Goal: Task Accomplishment & Management: Manage account settings

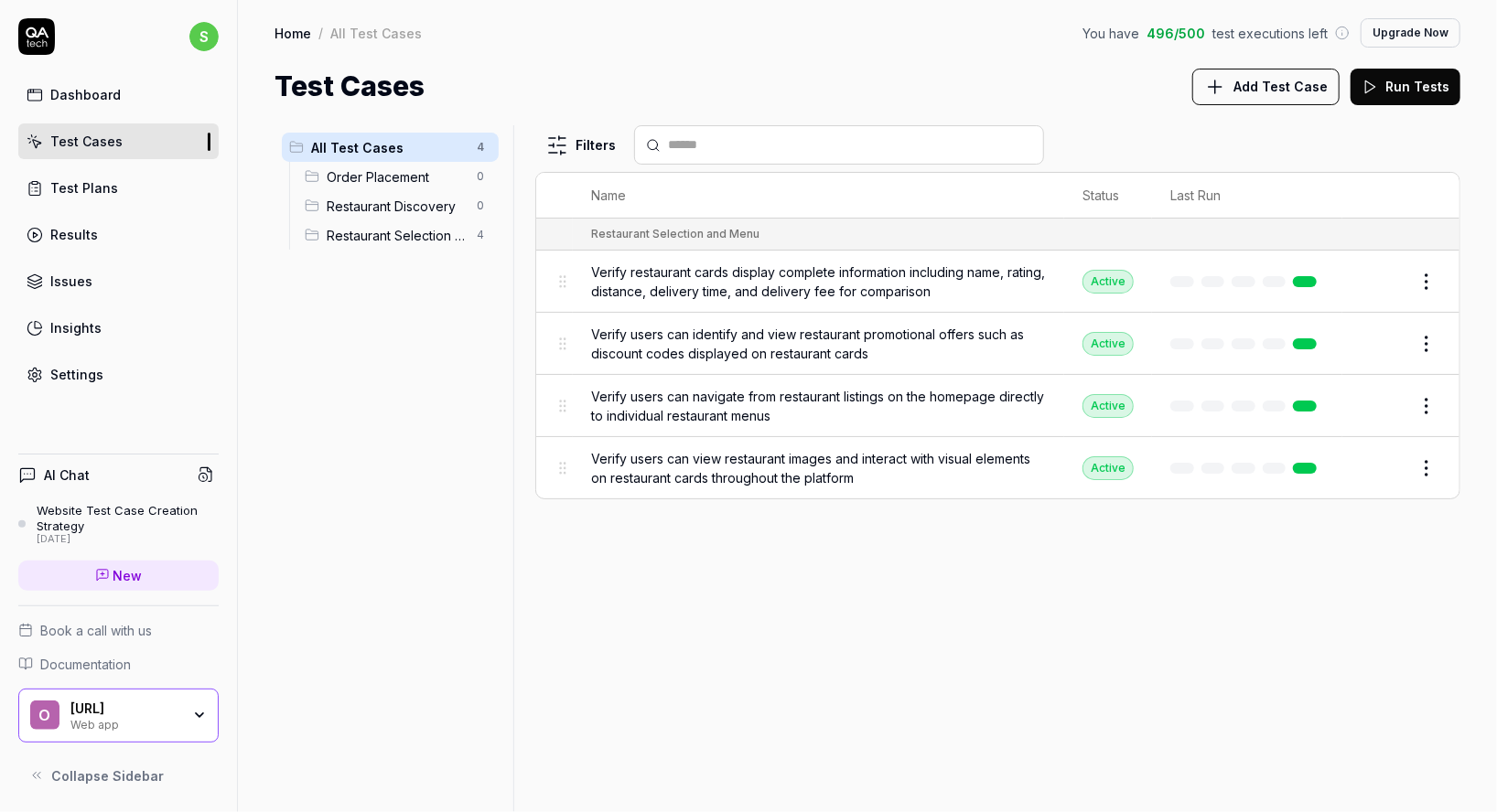
click at [116, 100] on div "Dashboard" at bounding box center [85, 94] width 71 height 19
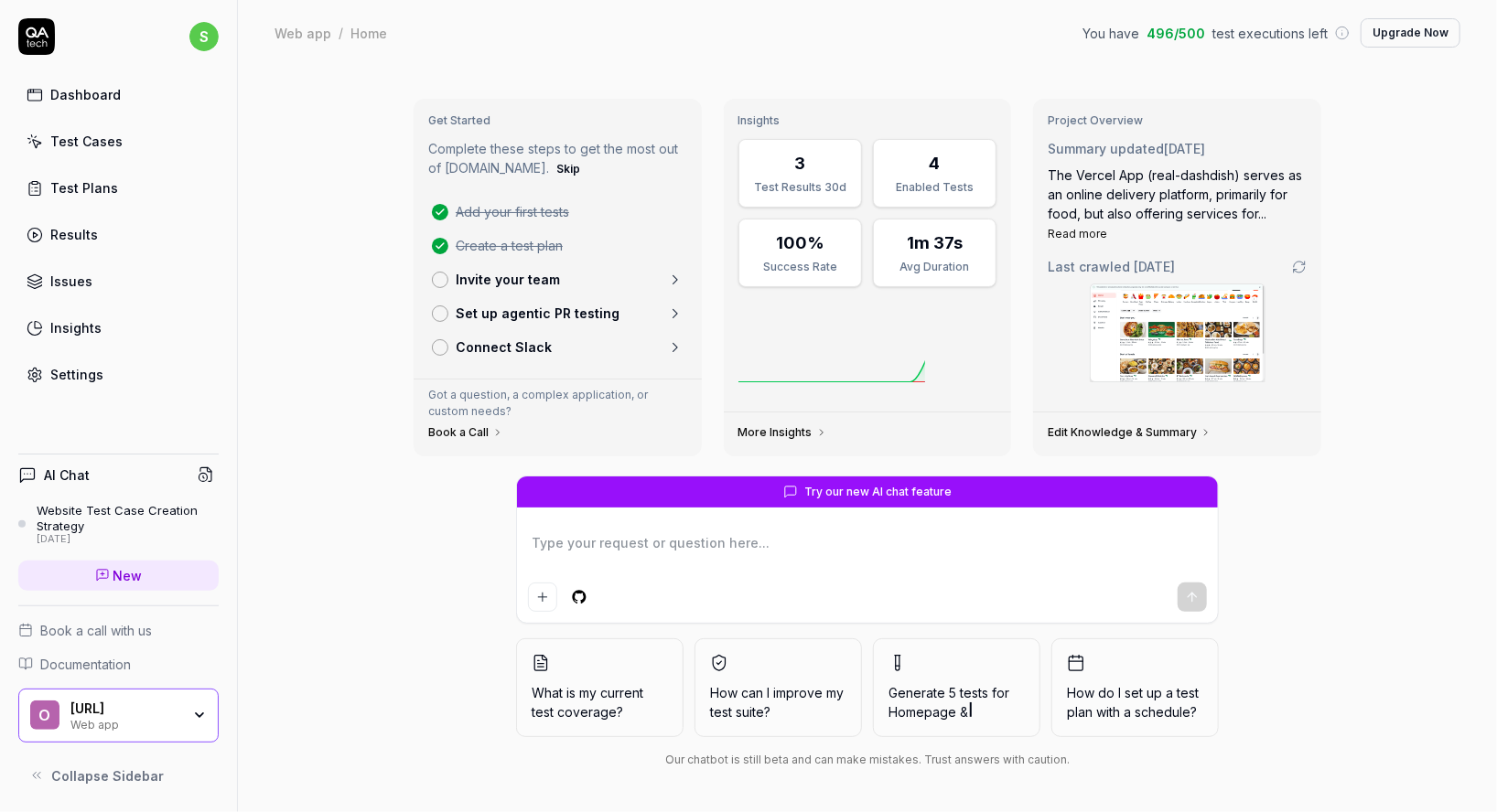
type textarea "*"
click at [105, 136] on div "Test Cases" at bounding box center [86, 141] width 72 height 19
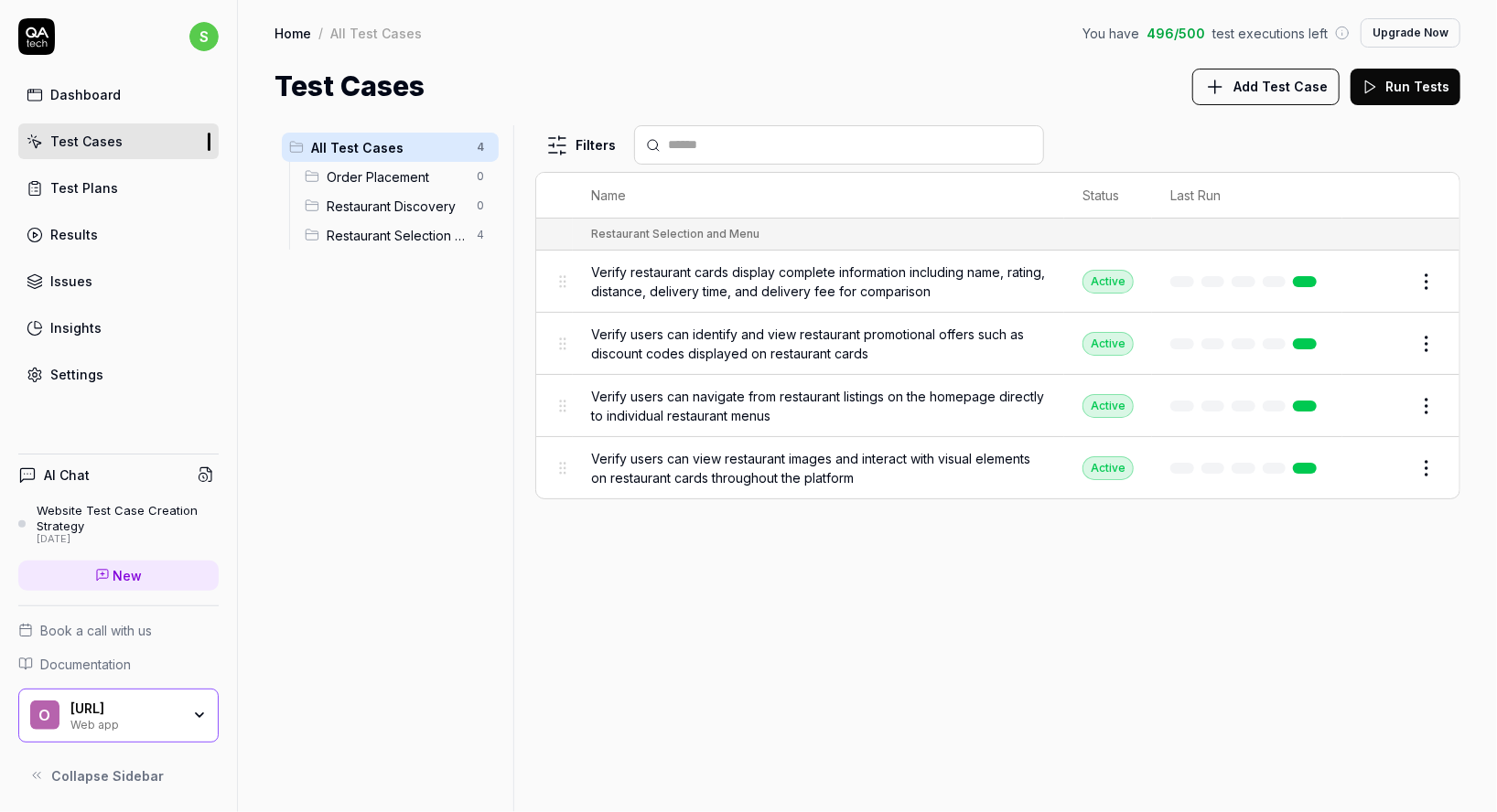
click at [112, 146] on div "Test Cases" at bounding box center [86, 141] width 72 height 19
click at [1299, 72] on button "Add Test Case" at bounding box center [1265, 87] width 148 height 37
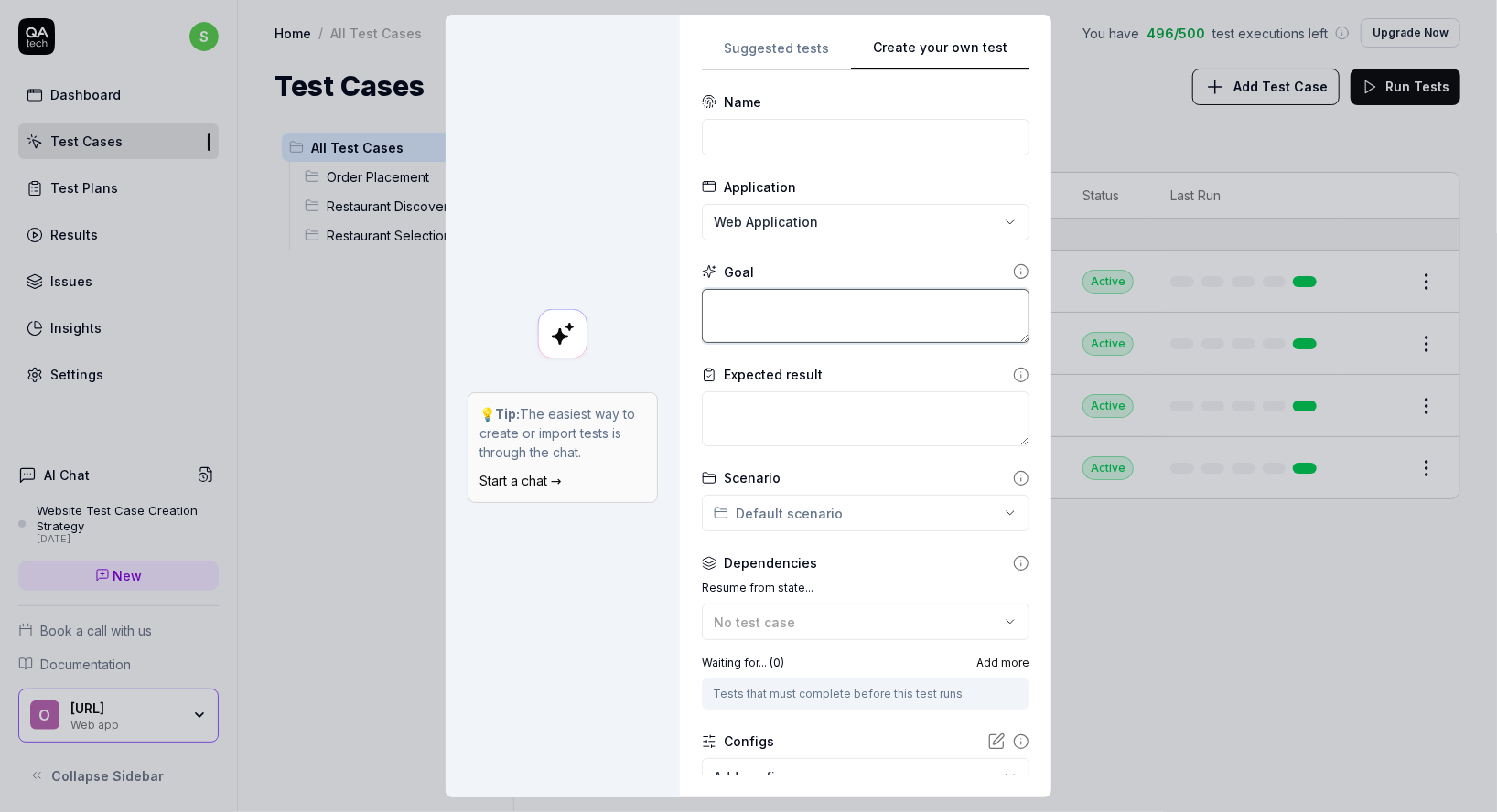
click at [836, 306] on textarea at bounding box center [864, 316] width 327 height 55
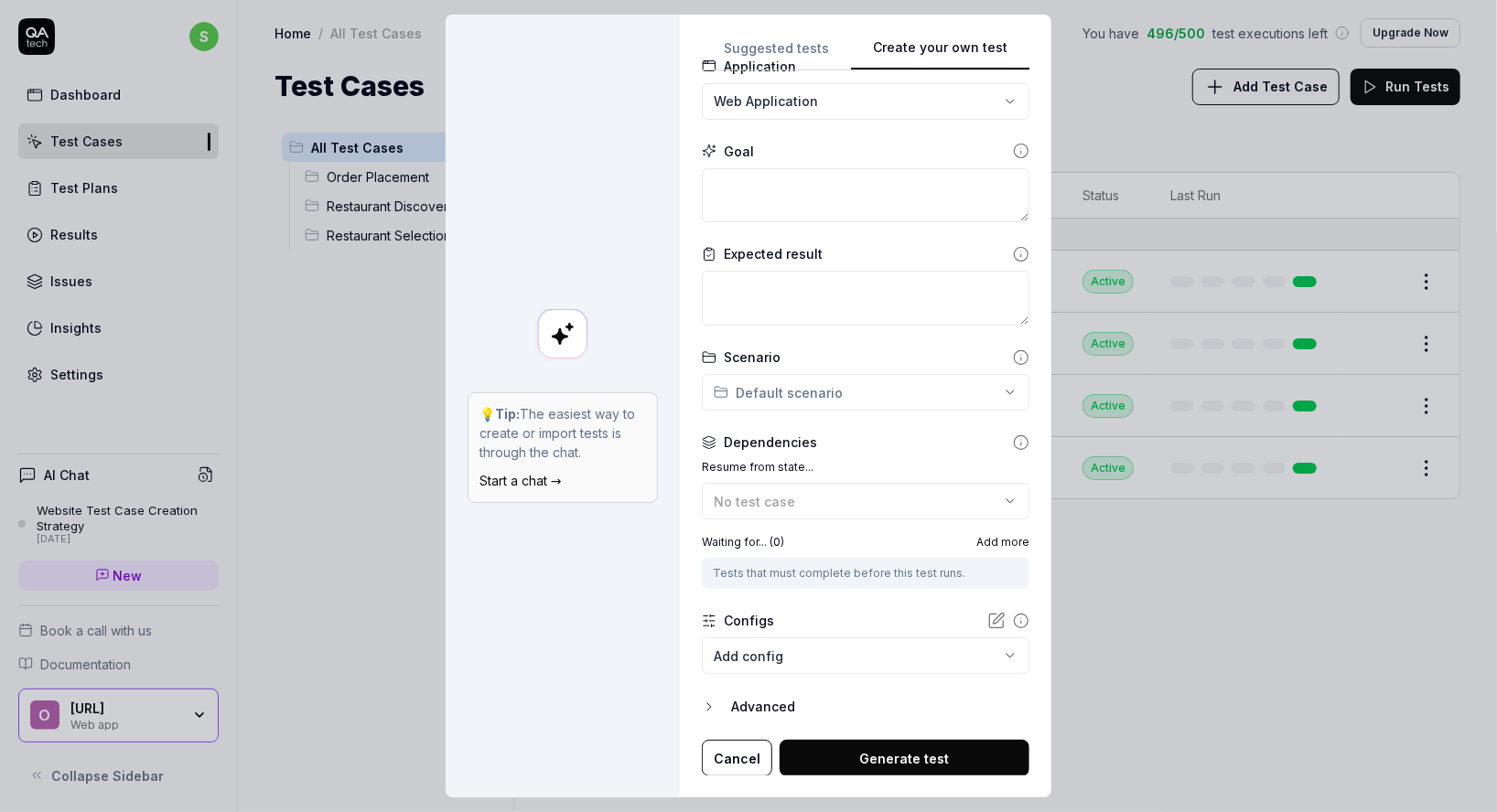
click at [738, 744] on button "Cancel" at bounding box center [736, 758] width 71 height 37
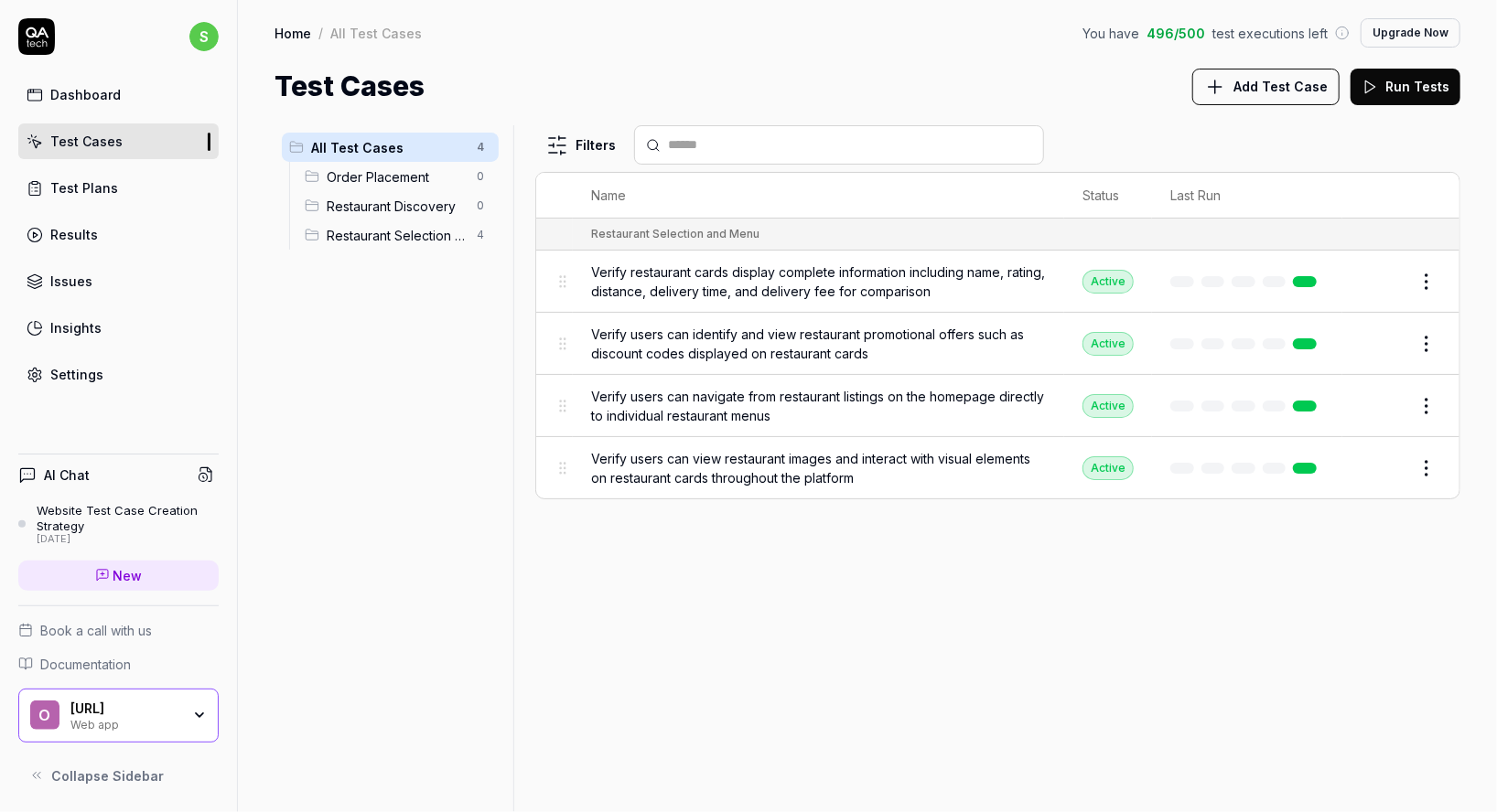
click at [738, 744] on div "Filters Name Status Last Run Restaurant Selection and Menu Verify restaurant ca…" at bounding box center [997, 468] width 925 height 686
click at [88, 371] on div "Settings" at bounding box center [77, 374] width 53 height 19
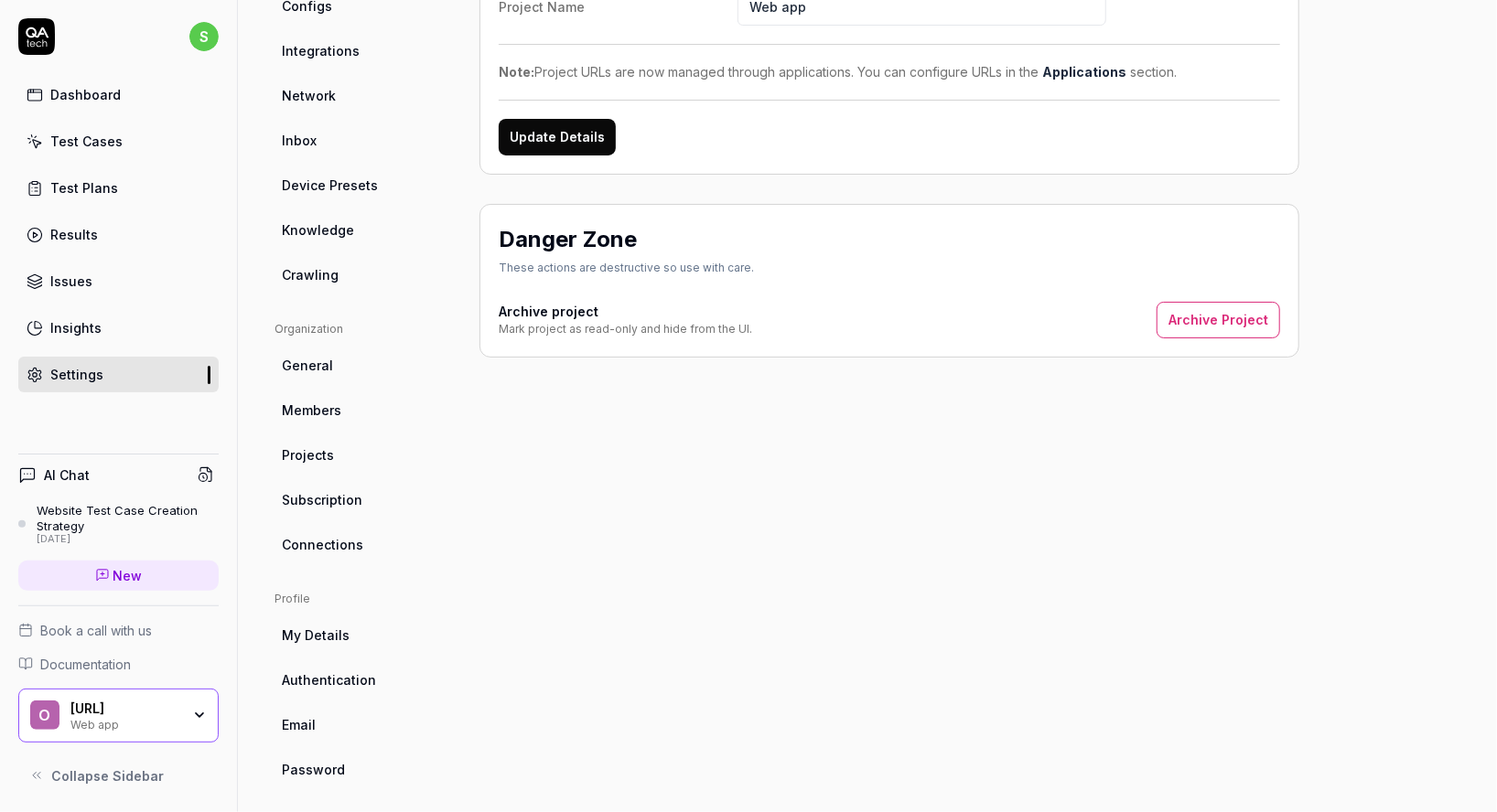
scroll to position [281, 0]
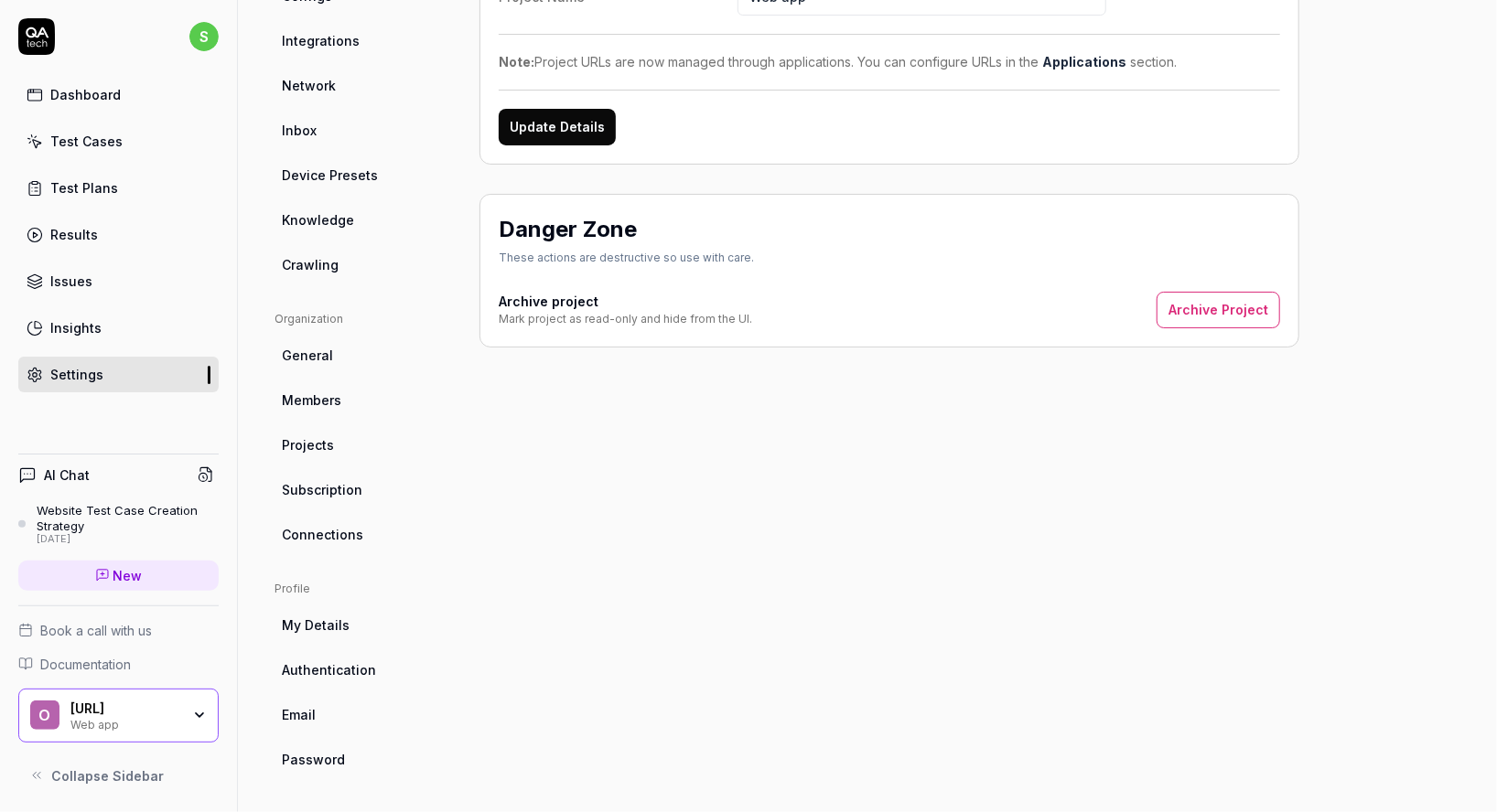
click at [357, 413] on link "Members" at bounding box center [362, 400] width 176 height 34
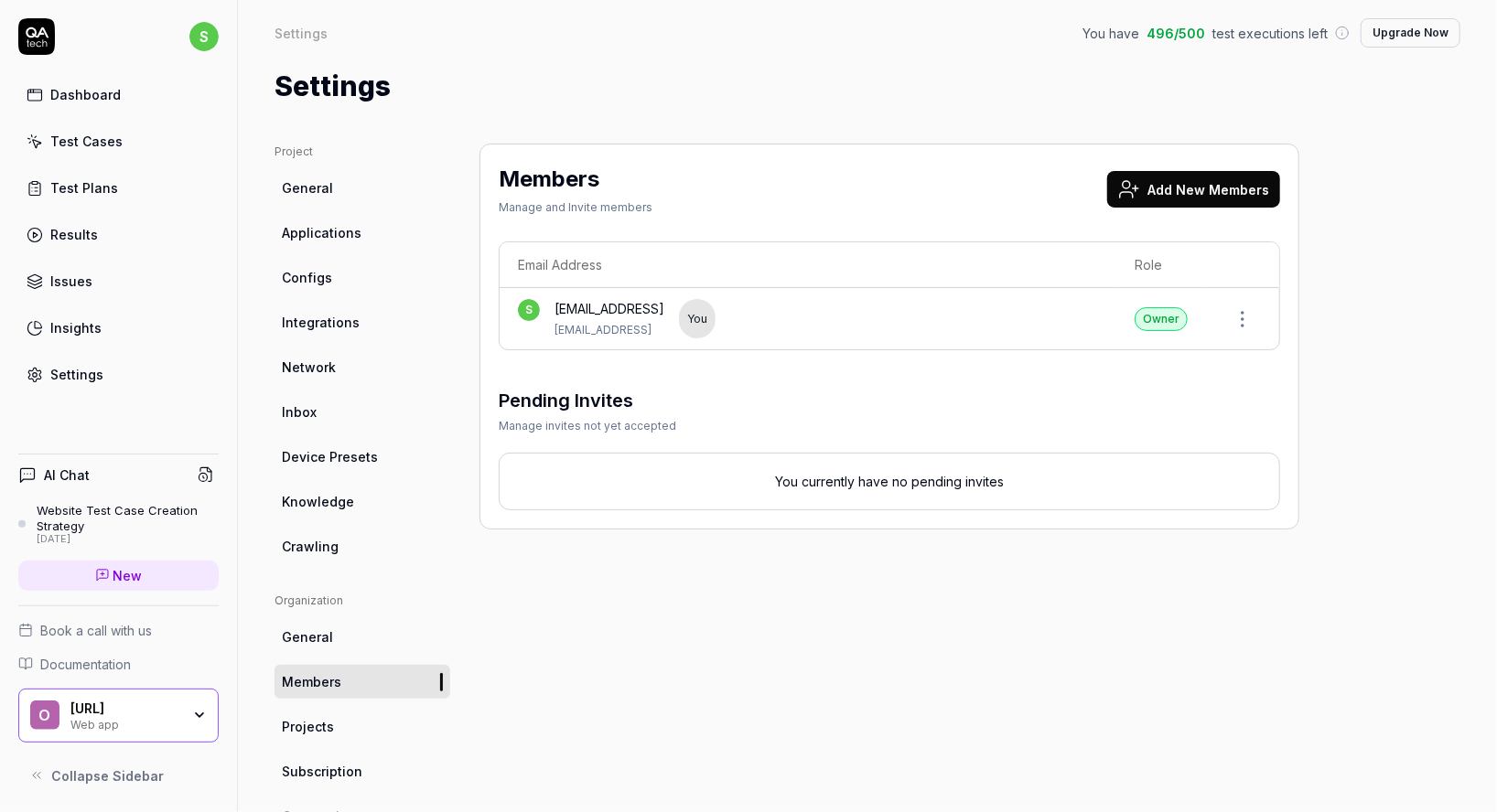
click at [1196, 186] on button "Add New Members" at bounding box center [1193, 190] width 173 height 37
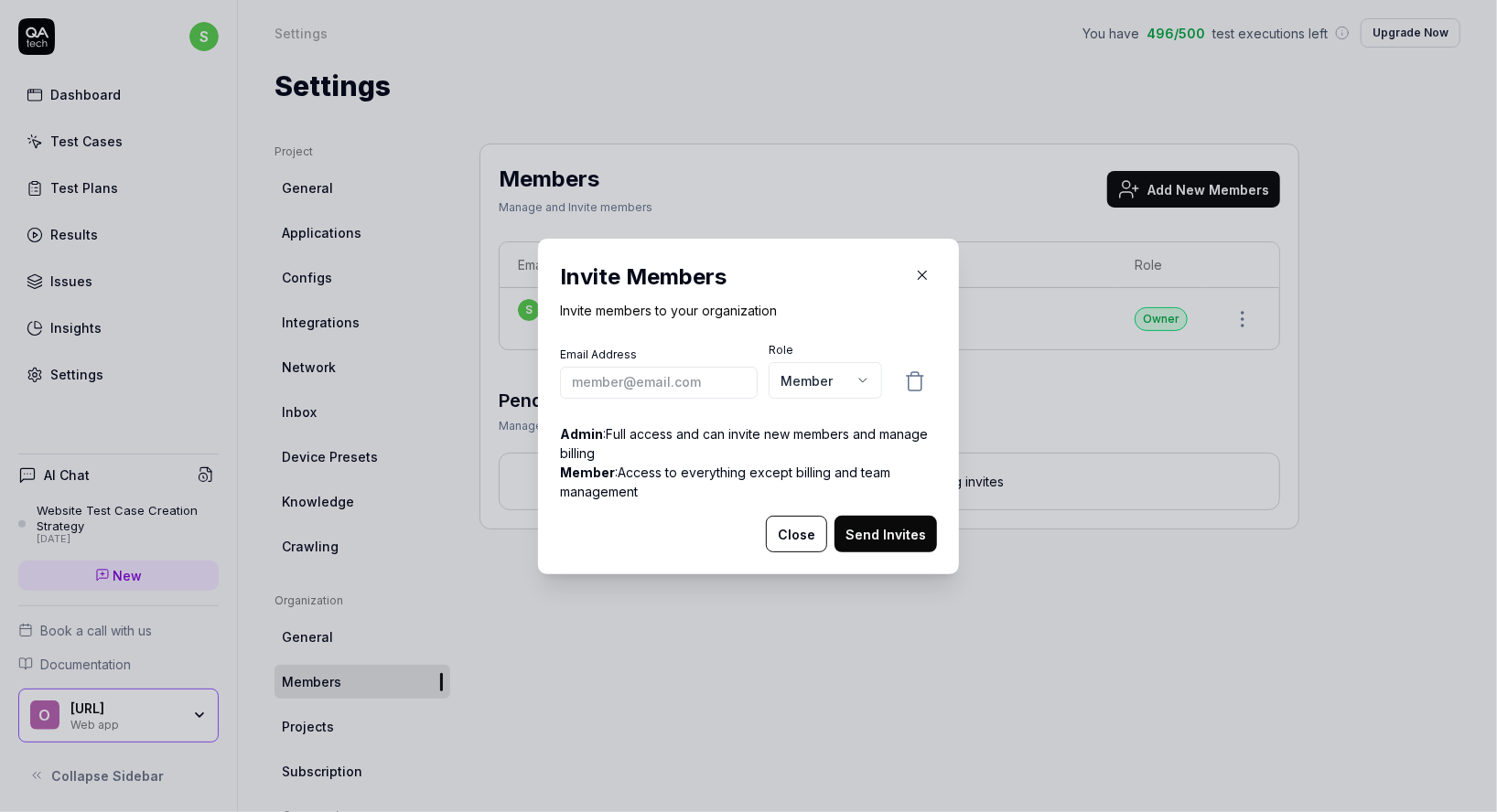
click at [672, 379] on input "email" at bounding box center [659, 381] width 198 height 32
click at [582, 379] on input "afre" at bounding box center [659, 381] width 198 height 32
paste input "[EMAIL_ADDRESS]"
type input "[EMAIL_ADDRESS]"
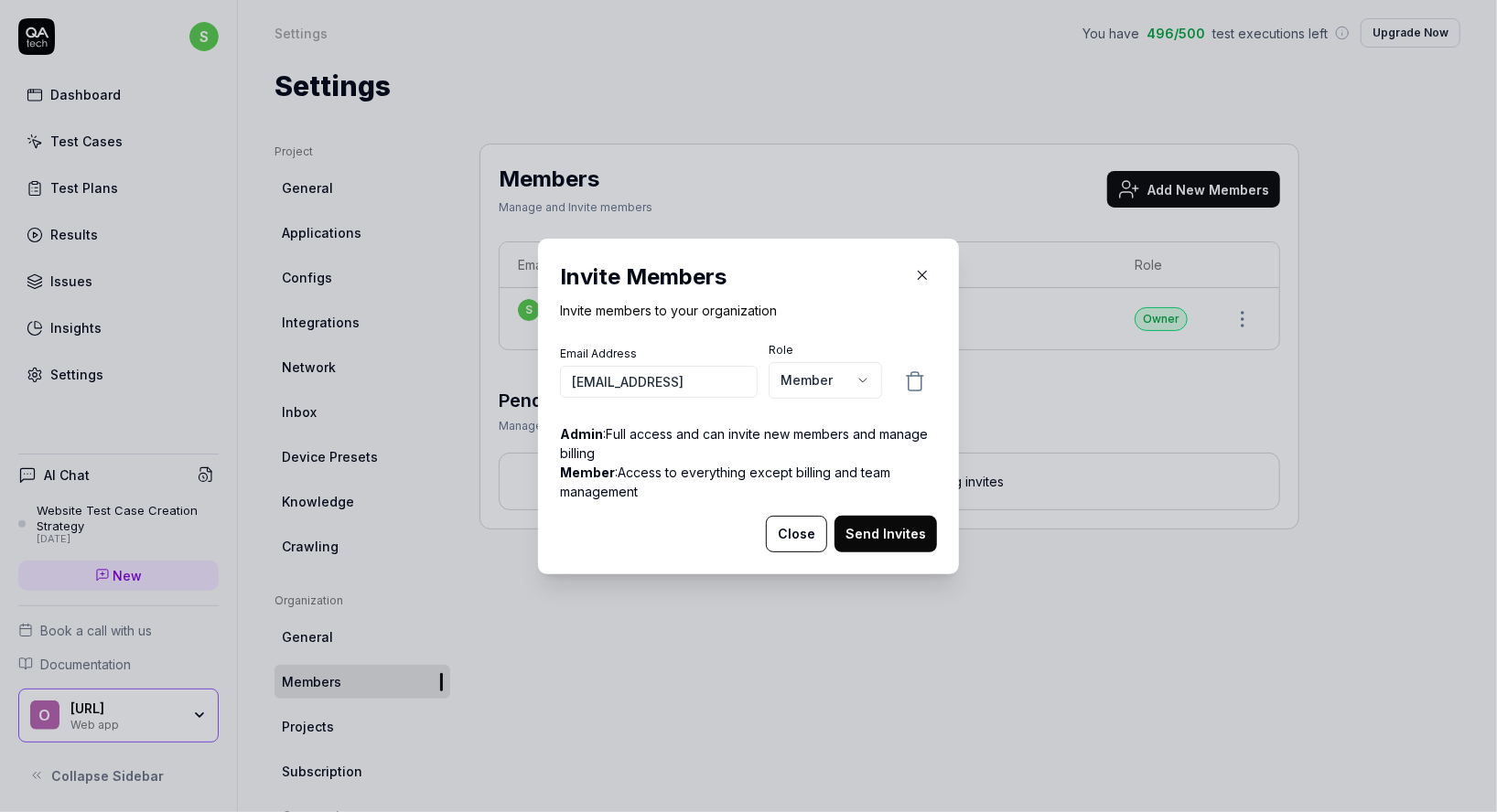
click at [850, 383] on body "s Dashboard Test Cases Test Plans Results Issues Insights Settings AI Chat Webs…" at bounding box center [748, 406] width 1497 height 812
click at [882, 538] on button "Send Invites" at bounding box center [886, 534] width 103 height 37
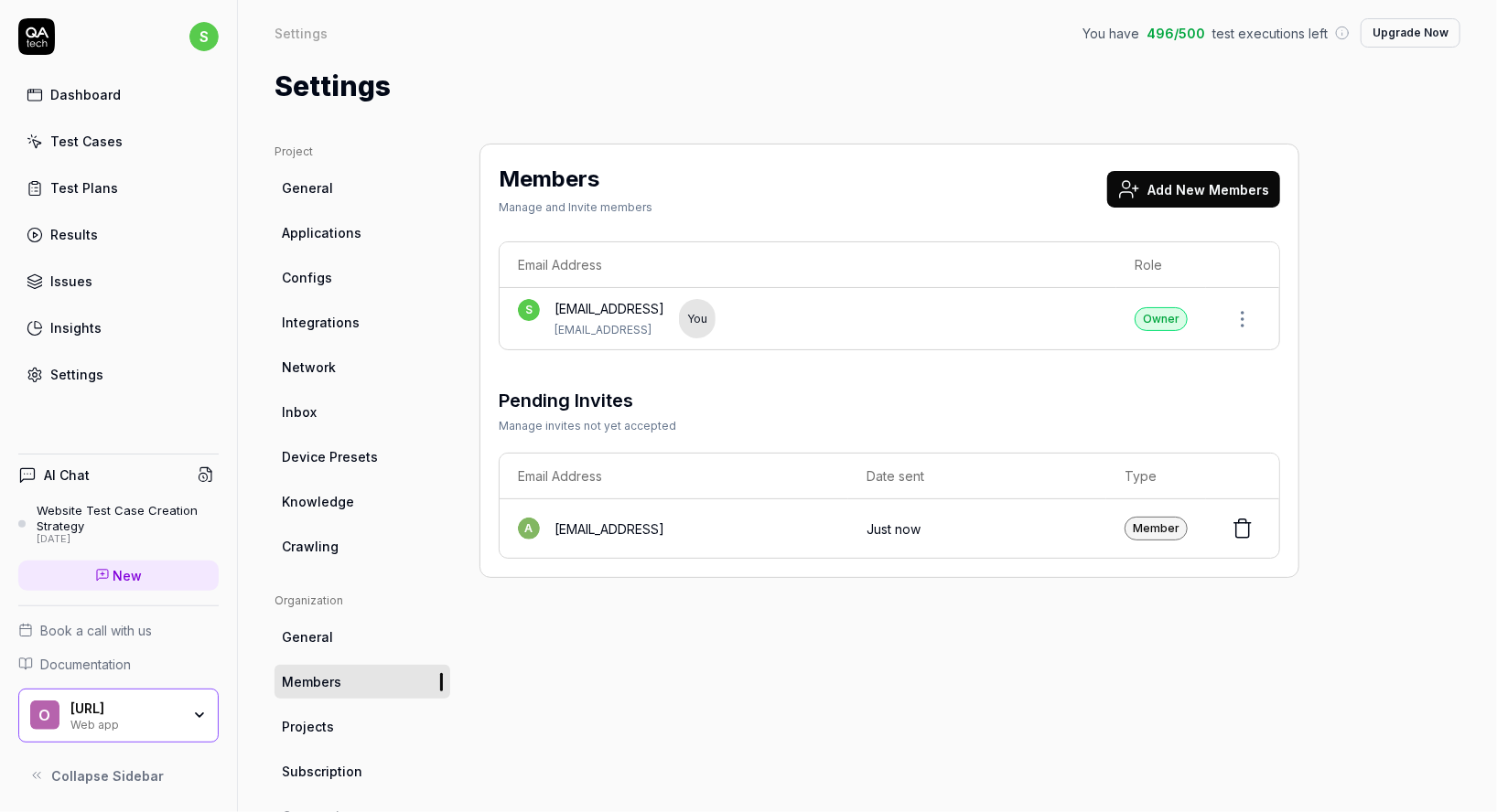
click at [1189, 182] on button "Add New Members" at bounding box center [1193, 190] width 173 height 37
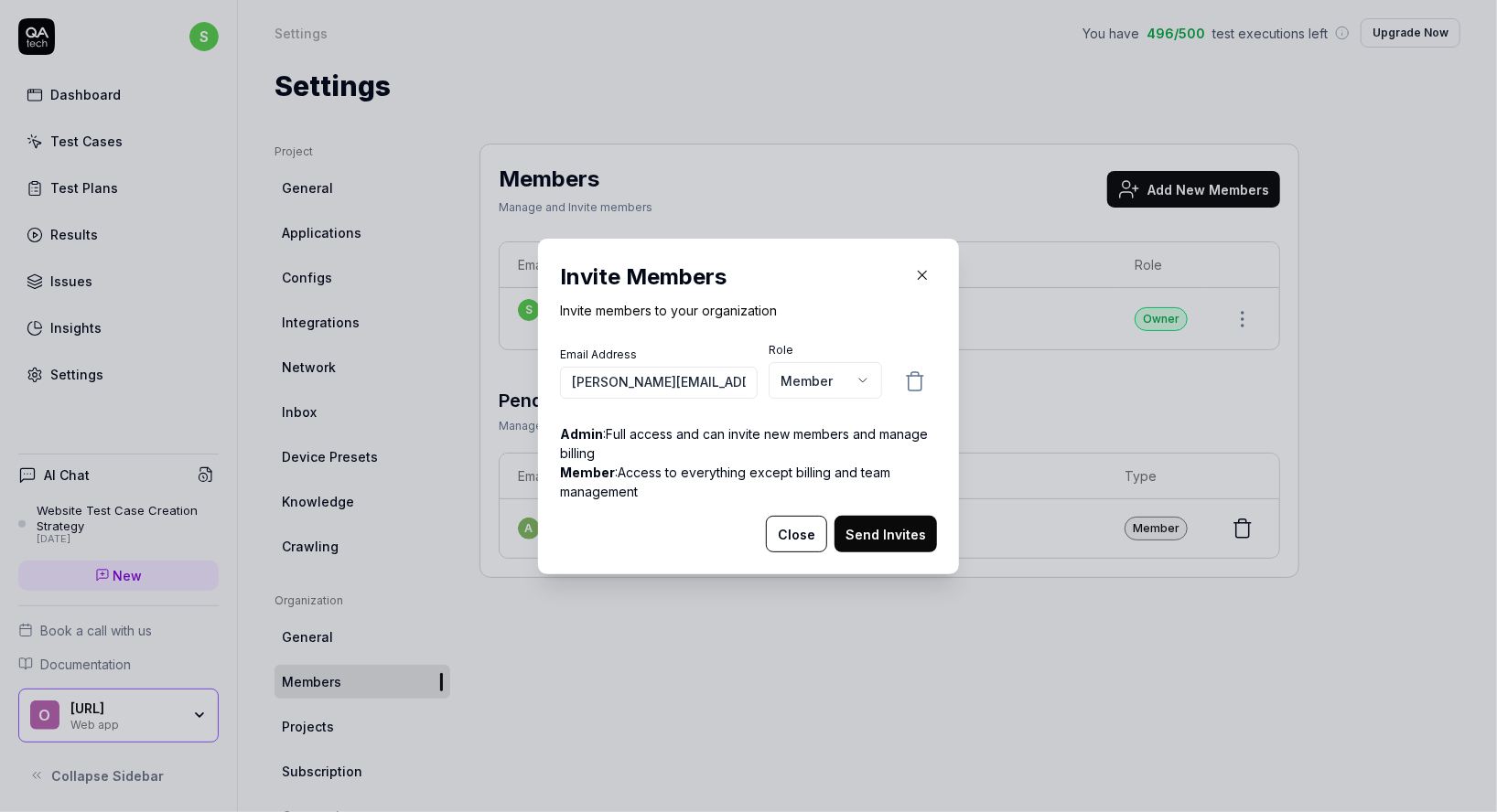
type input "[PERSON_NAME][EMAIL_ADDRESS]"
click at [820, 370] on body "s Dashboard Test Cases Test Plans Results Issues Insights Settings AI Chat Webs…" at bounding box center [748, 406] width 1497 height 812
select select "*"
click at [894, 532] on button "Send Invites" at bounding box center [886, 534] width 103 height 37
